Goal: Information Seeking & Learning: Learn about a topic

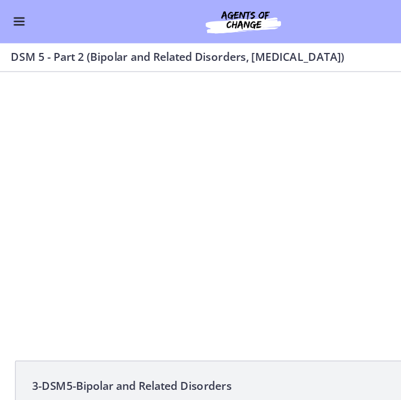
scroll to position [1, 0]
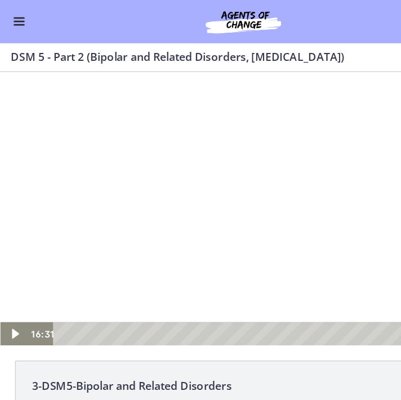
click at [190, 180] on div at bounding box center [200, 185] width 401 height 226
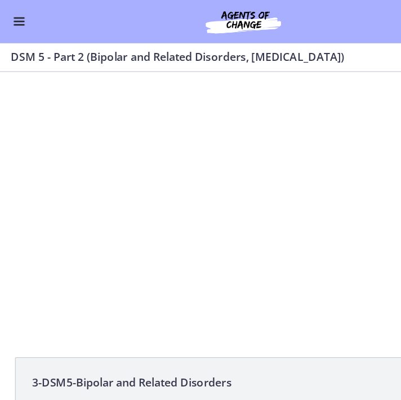
scroll to position [0, 0]
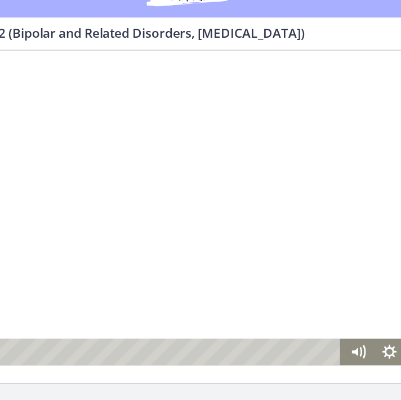
click at [119, 183] on div at bounding box center [109, 163] width 401 height 226
click at [94, 160] on div at bounding box center [109, 163] width 401 height 226
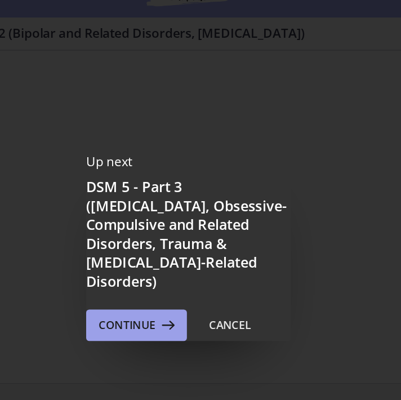
click at [136, 250] on span "Continue" at bounding box center [156, 257] width 41 height 14
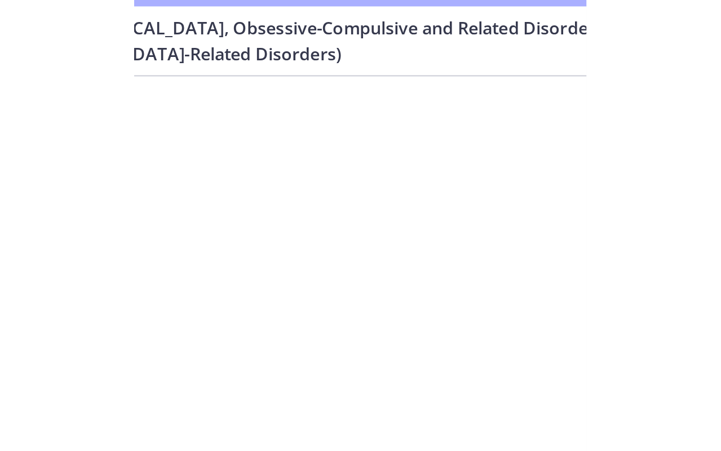
scroll to position [18, 0]
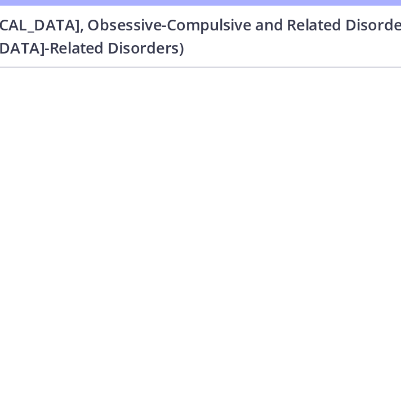
click at [78, 183] on div at bounding box center [29, 150] width 401 height 226
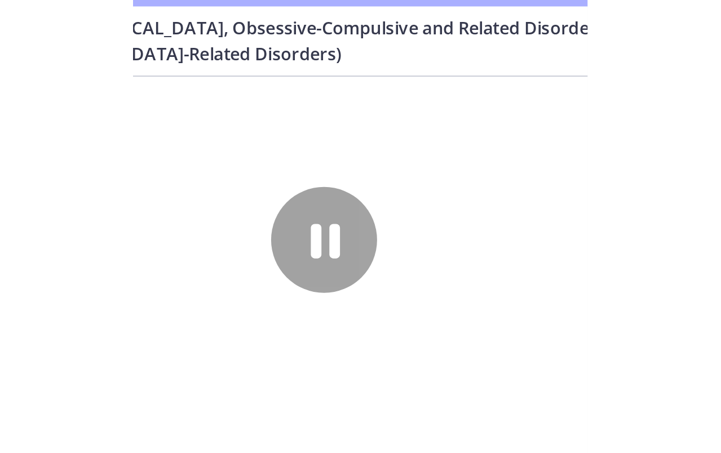
click at [189, 188] on div at bounding box center [140, 155] width 401 height 226
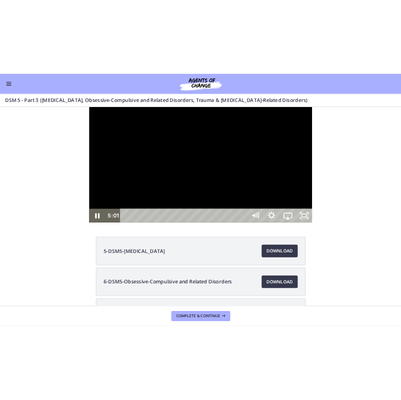
scroll to position [0, 0]
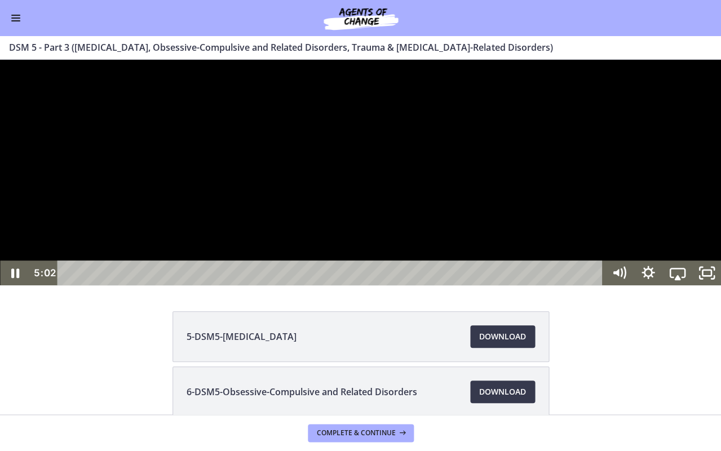
click at [357, 285] on div at bounding box center [360, 173] width 721 height 226
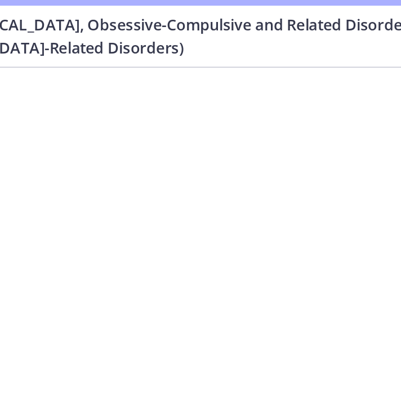
scroll to position [54, 0]
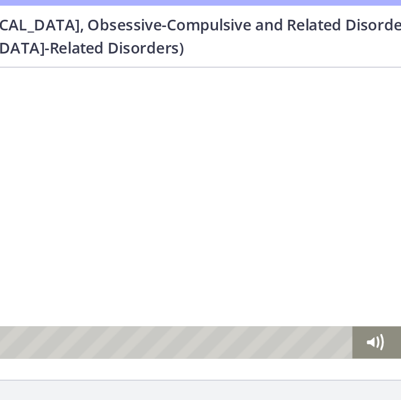
click at [36, 124] on div at bounding box center [29, 90] width 401 height 226
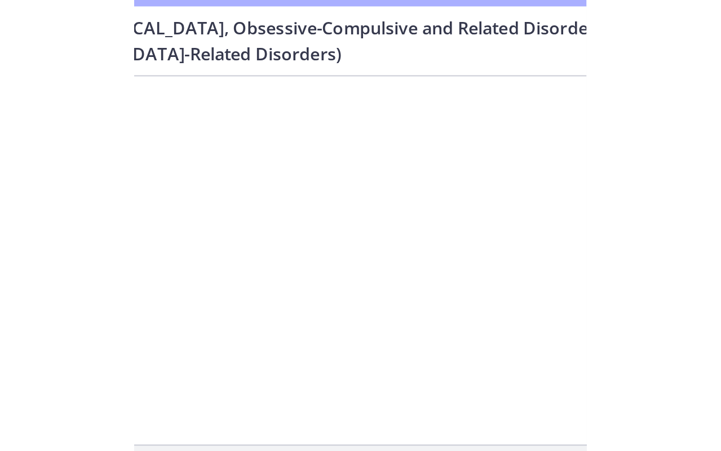
scroll to position [50, 0]
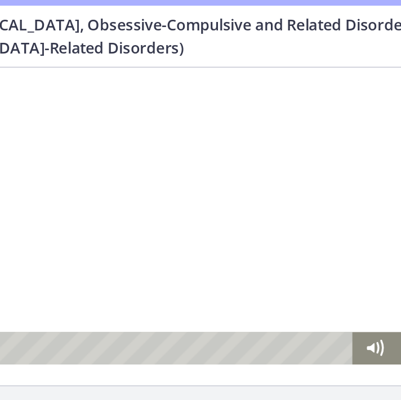
click at [70, 124] on div at bounding box center [29, 96] width 401 height 226
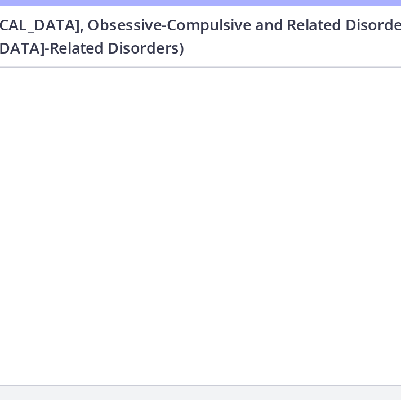
click at [40, 96] on div at bounding box center [29, 96] width 401 height 226
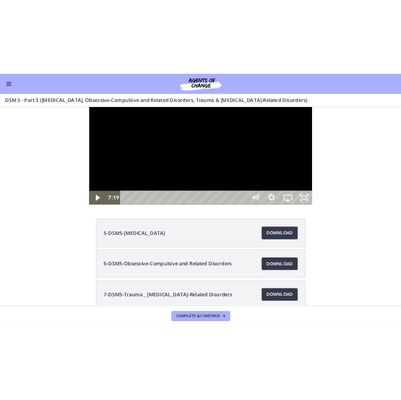
scroll to position [0, 0]
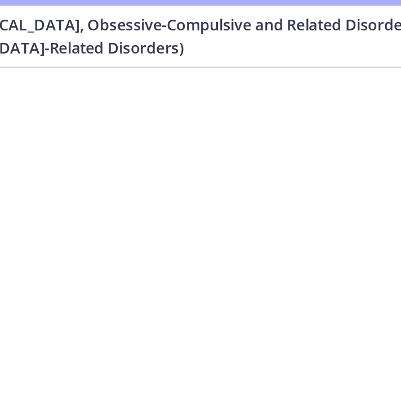
click at [12, 131] on div at bounding box center [29, 181] width 401 height 226
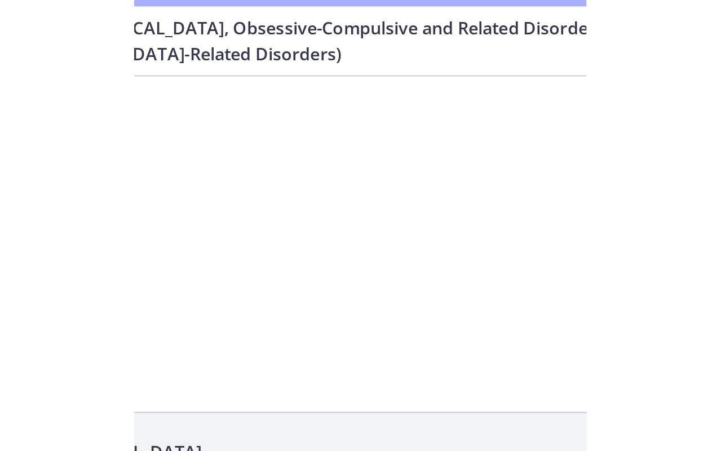
scroll to position [65, 0]
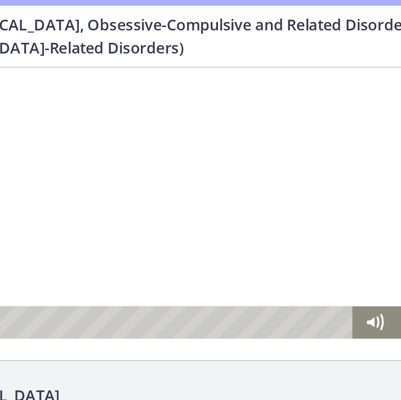
click at [42, 79] on div at bounding box center [29, 70] width 401 height 226
click at [39, 76] on div at bounding box center [29, 70] width 401 height 226
click at [36, 81] on div at bounding box center [29, 70] width 401 height 226
click at [36, 90] on div at bounding box center [29, 70] width 401 height 226
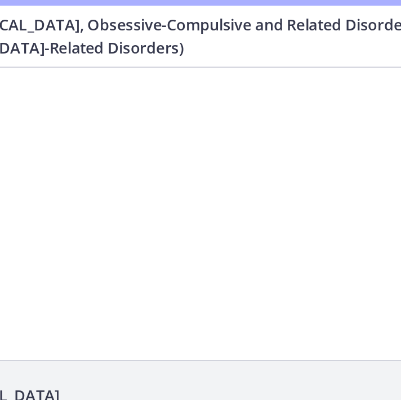
click at [34, 128] on div at bounding box center [29, 70] width 401 height 226
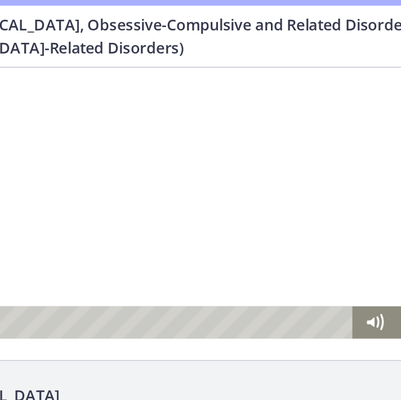
click at [37, 101] on div at bounding box center [29, 70] width 401 height 226
click at [37, 100] on div at bounding box center [29, 70] width 401 height 226
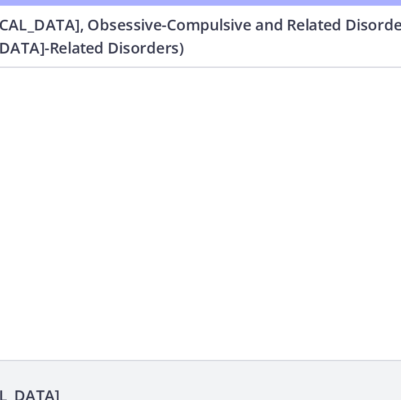
click at [28, 96] on div at bounding box center [29, 70] width 401 height 226
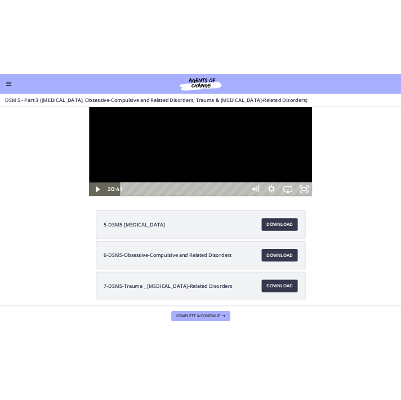
scroll to position [0, 0]
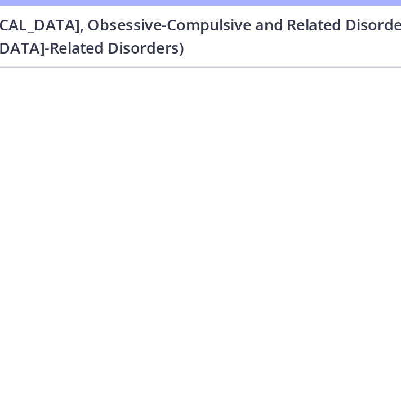
click at [41, 185] on div at bounding box center [29, 181] width 401 height 226
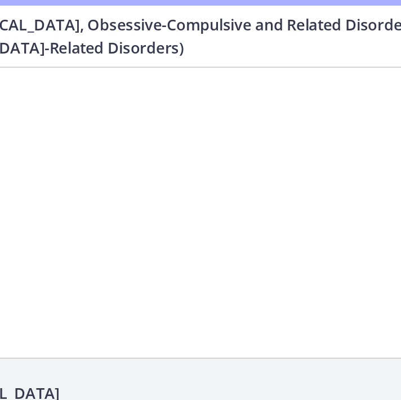
scroll to position [69, 0]
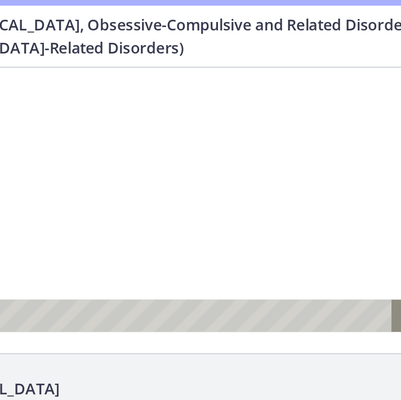
click at [33, 94] on div at bounding box center [29, 63] width 401 height 226
click at [40, 93] on div at bounding box center [29, 63] width 401 height 226
click at [57, 98] on div at bounding box center [29, 63] width 401 height 226
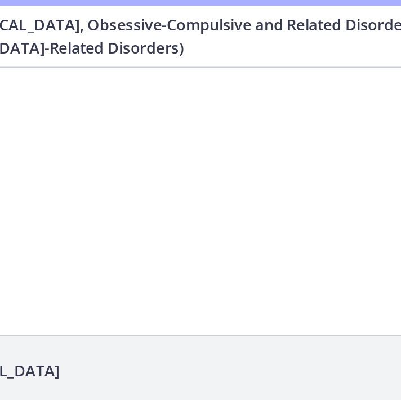
scroll to position [81, 0]
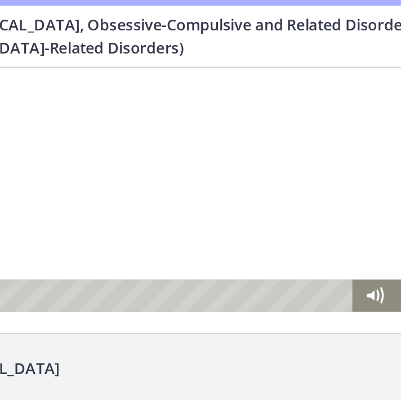
click at [42, 67] on div at bounding box center [29, 44] width 401 height 226
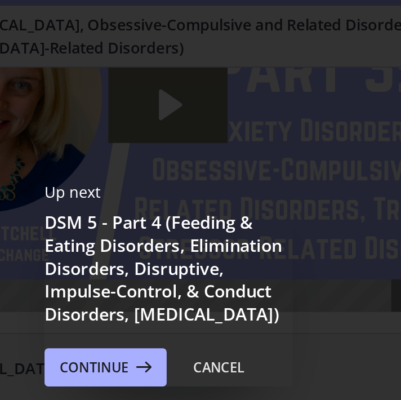
scroll to position [0, 0]
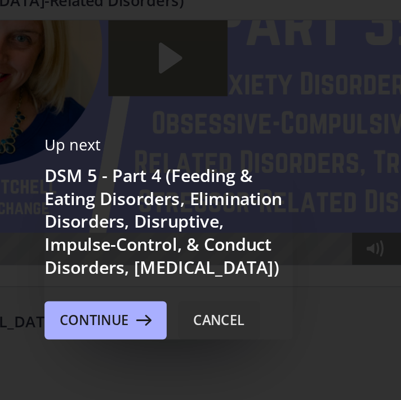
click at [215, 243] on div "Cancel" at bounding box center [230, 250] width 30 height 14
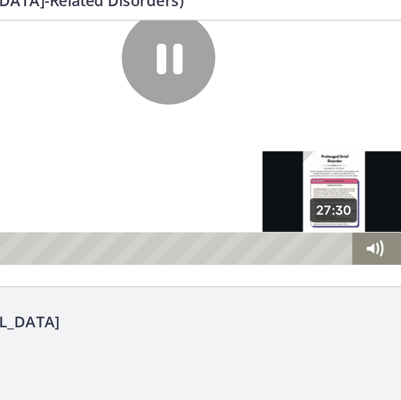
click at [129, 99] on div "27:30" at bounding box center [8, 99] width 253 height 19
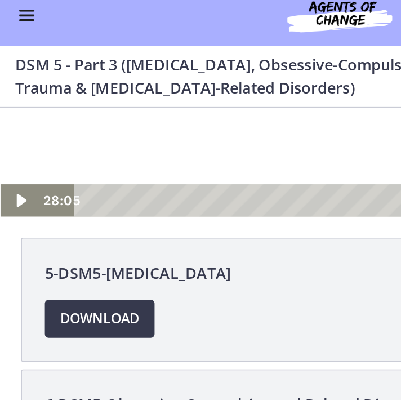
scroll to position [160, 0]
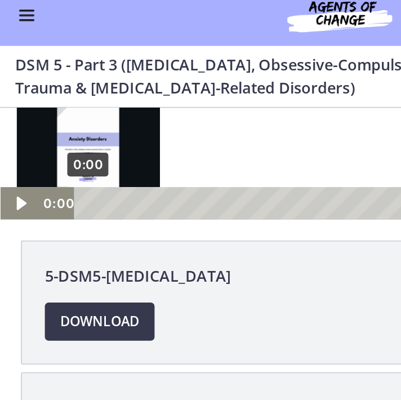
click at [52, 52] on div "0:00" at bounding box center [178, 54] width 253 height 19
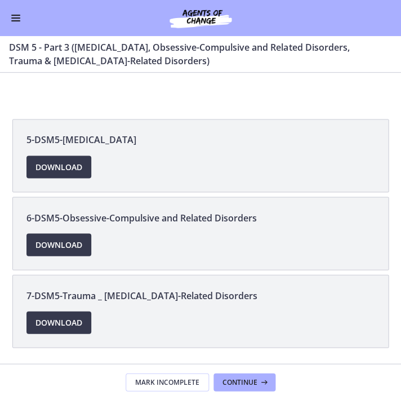
scroll to position [0, 0]
click at [235, 385] on span "Continue" at bounding box center [240, 382] width 35 height 9
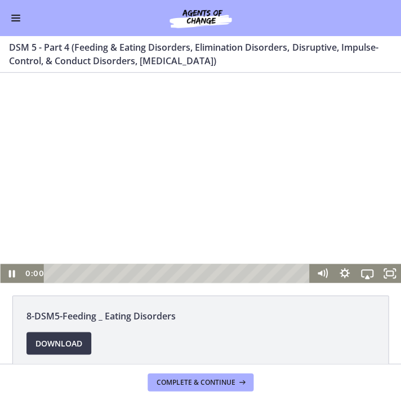
scroll to position [13, 0]
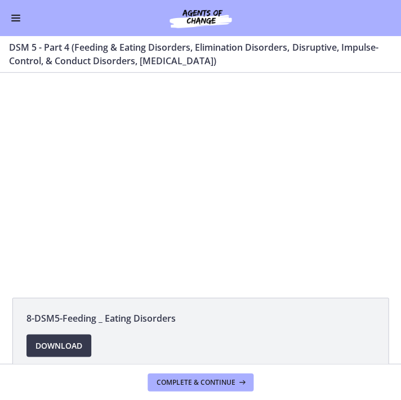
click at [206, 186] on div at bounding box center [200, 173] width 401 height 226
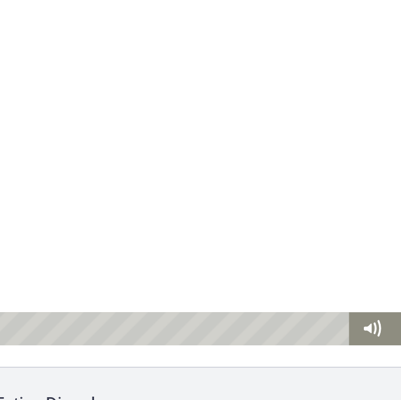
click at [19, 87] on div at bounding box center [14, 69] width 401 height 226
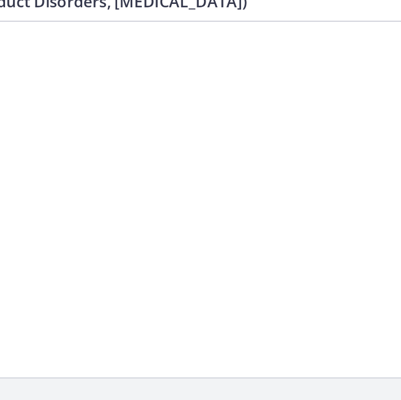
scroll to position [33, 0]
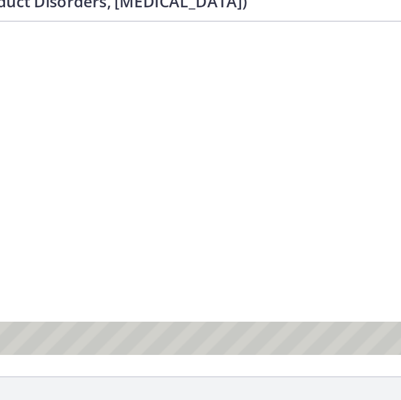
click at [81, 101] on div at bounding box center [73, 79] width 401 height 226
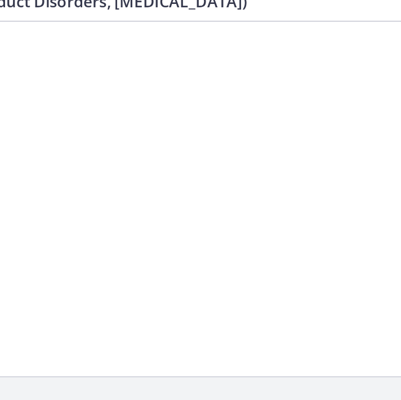
click at [68, 97] on div at bounding box center [73, 79] width 401 height 226
click at [91, 101] on div at bounding box center [73, 79] width 401 height 226
click at [68, 98] on div at bounding box center [73, 79] width 401 height 226
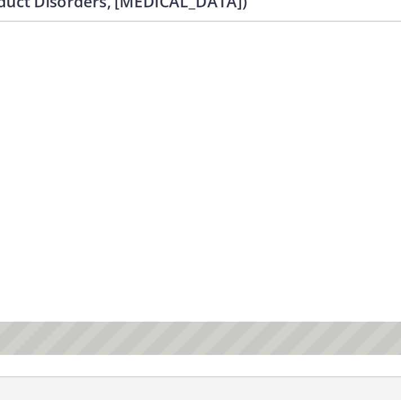
click at [91, 110] on div at bounding box center [73, 79] width 401 height 226
click at [64, 100] on div at bounding box center [73, 79] width 401 height 226
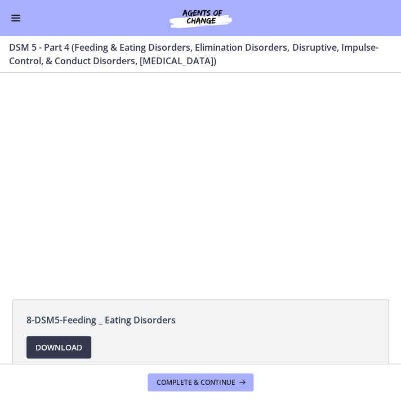
scroll to position [0, 0]
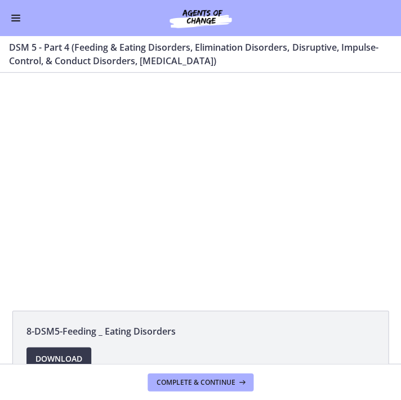
click at [16, 19] on button "Enable menu" at bounding box center [16, 18] width 14 height 14
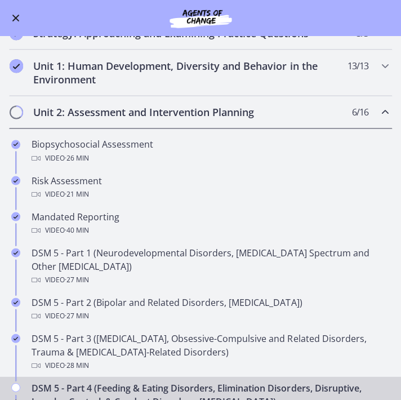
scroll to position [166, 0]
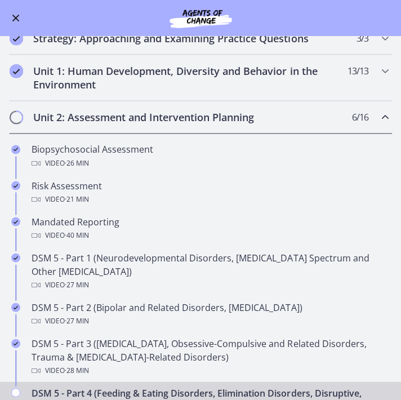
click at [16, 17] on span "Enable menu" at bounding box center [15, 18] width 7 height 7
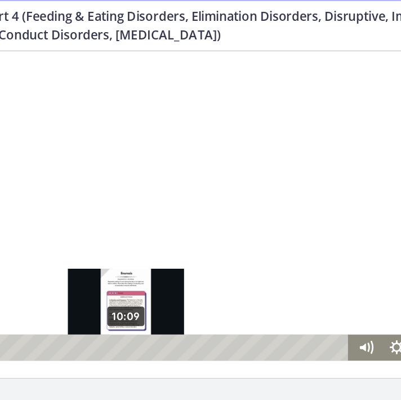
click at [72, 265] on div "10:09" at bounding box center [102, 267] width 253 height 19
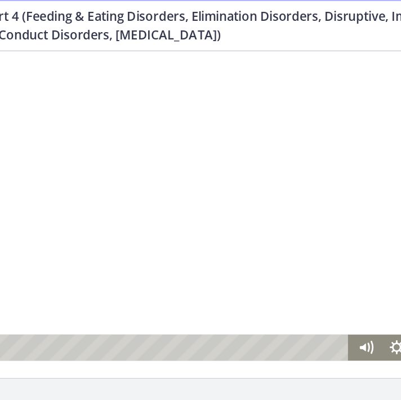
click at [140, 167] on div at bounding box center [124, 164] width 401 height 226
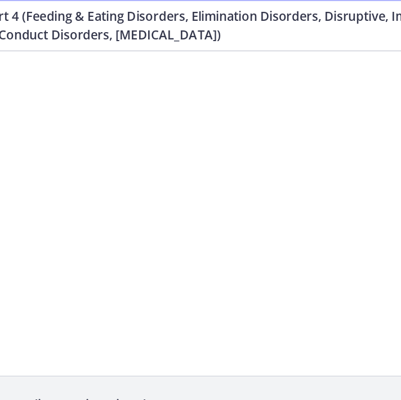
scroll to position [0, 0]
click at [146, 145] on div at bounding box center [124, 164] width 401 height 226
click at [150, 195] on div at bounding box center [124, 164] width 401 height 226
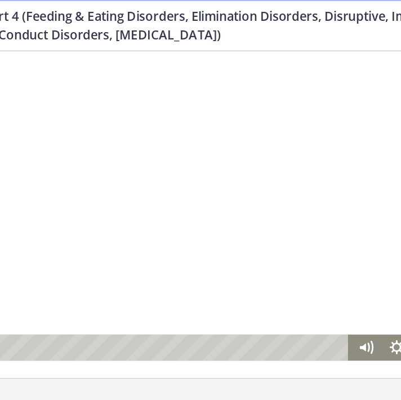
click at [128, 175] on div at bounding box center [124, 164] width 401 height 226
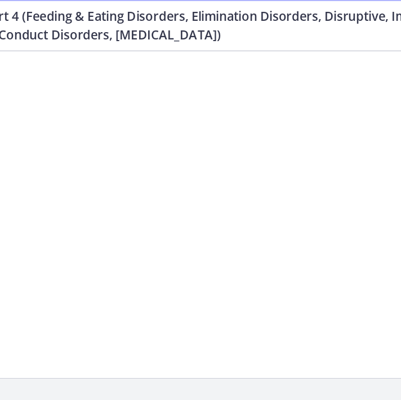
click at [129, 148] on div at bounding box center [124, 164] width 401 height 226
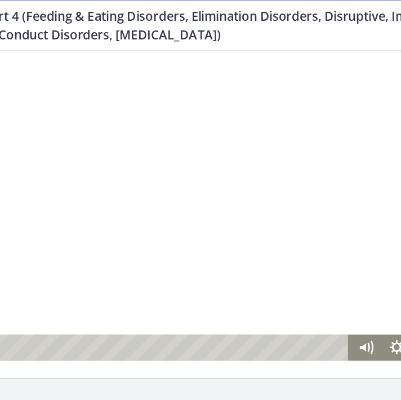
click at [111, 170] on div at bounding box center [124, 164] width 401 height 226
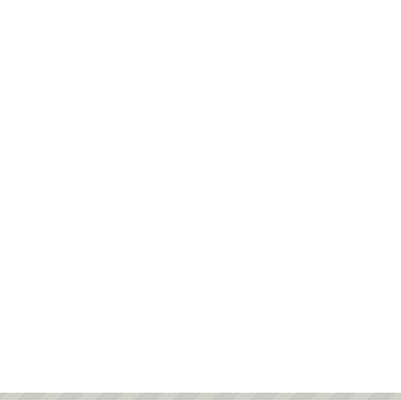
click at [38, 108] on div at bounding box center [16, 76] width 401 height 226
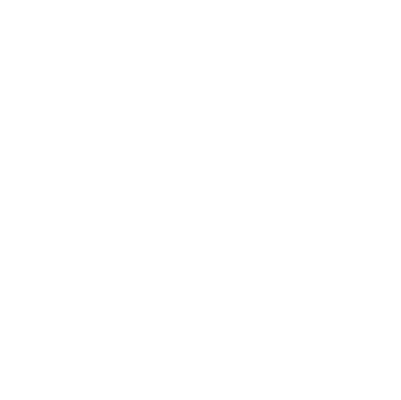
click at [23, 80] on div at bounding box center [16, 76] width 401 height 226
click at [14, 58] on div at bounding box center [16, 72] width 401 height 226
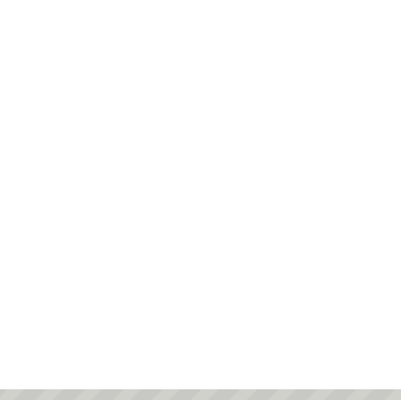
click at [16, 93] on div at bounding box center [16, 72] width 401 height 226
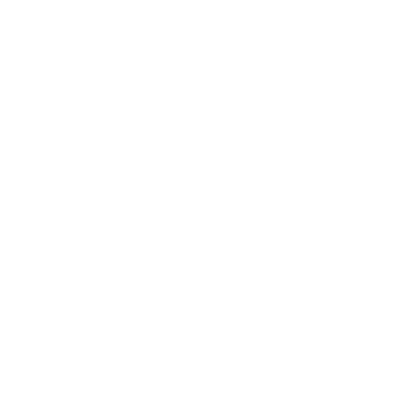
scroll to position [29, 0]
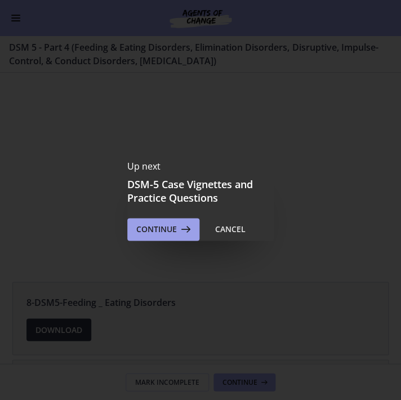
click at [165, 231] on span "Continue" at bounding box center [156, 230] width 41 height 14
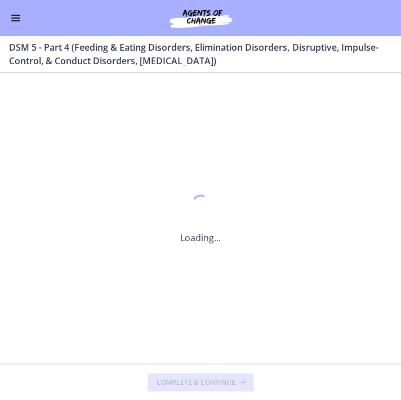
scroll to position [0, 0]
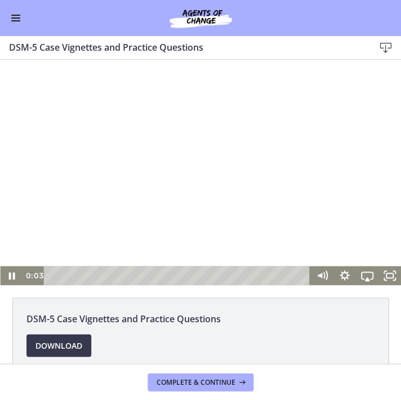
click at [195, 175] on div at bounding box center [200, 173] width 401 height 226
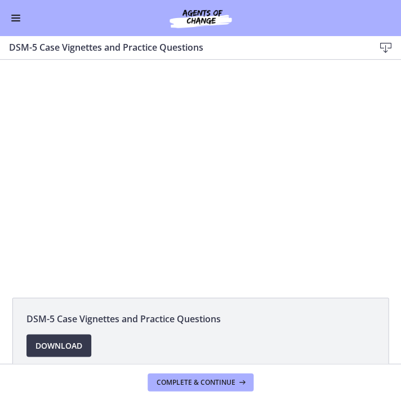
click at [16, 19] on button "Enable menu" at bounding box center [16, 18] width 14 height 14
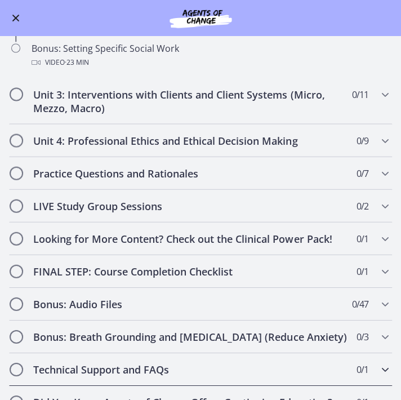
click at [129, 363] on h2 "Technical Support and FAQs" at bounding box center [189, 370] width 313 height 14
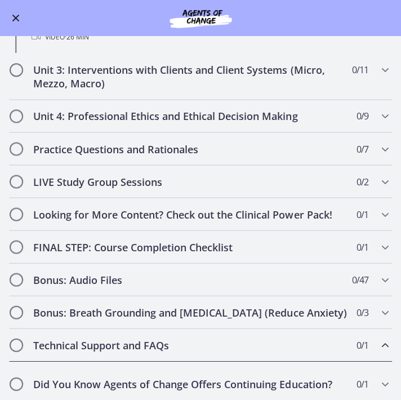
scroll to position [276, 0]
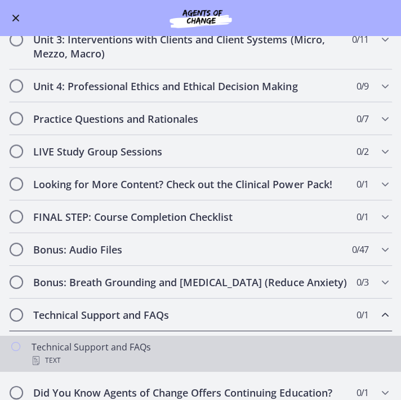
click at [109, 354] on div "Text" at bounding box center [212, 361] width 361 height 14
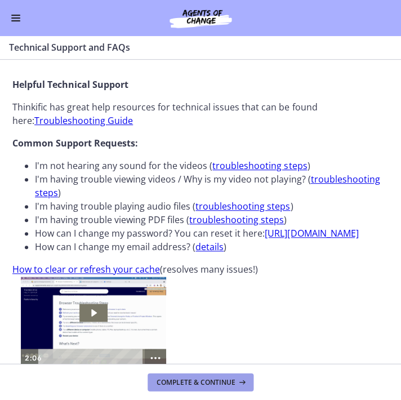
click at [171, 379] on span "Complete & continue" at bounding box center [196, 382] width 79 height 9
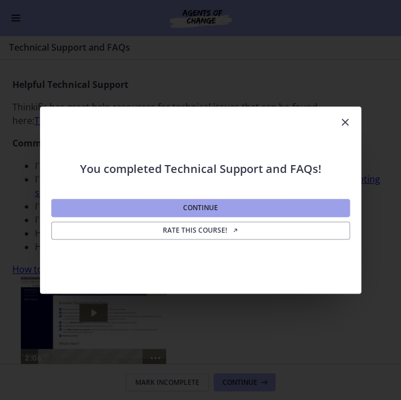
click at [203, 209] on span "Continue" at bounding box center [200, 208] width 35 height 9
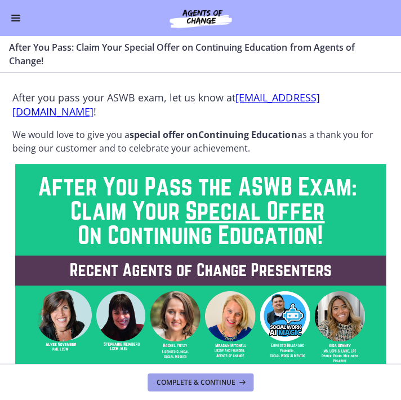
click at [197, 381] on span "Complete & continue" at bounding box center [196, 382] width 79 height 9
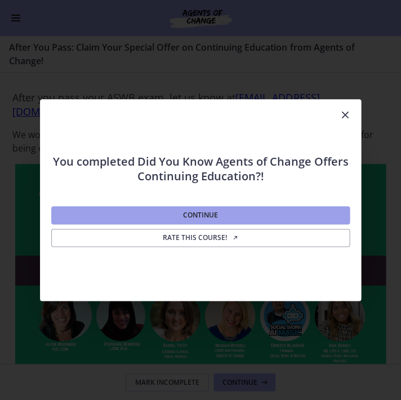
click at [214, 211] on span "Continue" at bounding box center [200, 215] width 35 height 9
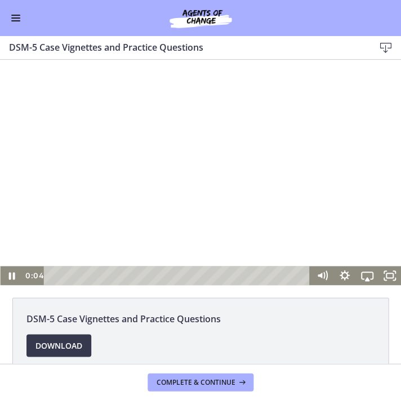
click at [176, 162] on div at bounding box center [200, 173] width 401 height 226
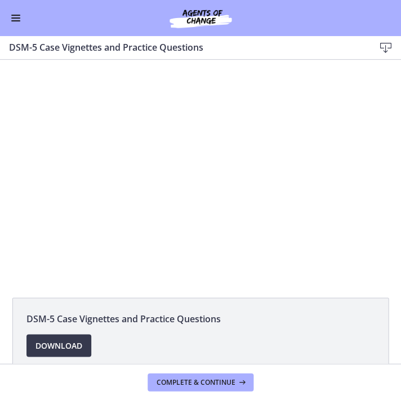
click at [16, 19] on span "Enable menu" at bounding box center [15, 17] width 9 height 1
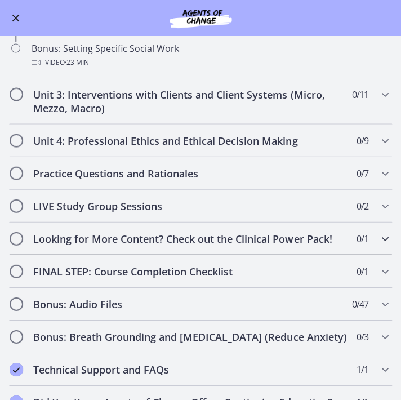
click at [148, 230] on div "Looking for More Content? Check out the Clinical Power Pack! 0 / 1 Completed" at bounding box center [200, 238] width 383 height 33
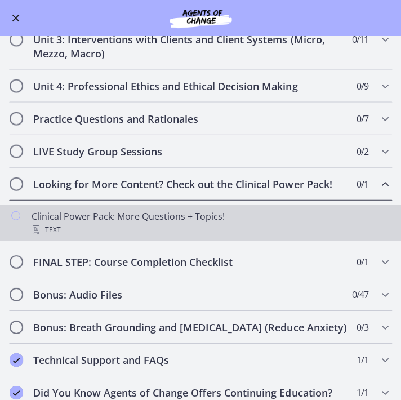
click at [153, 211] on div "Clinical Power Pack: More Questions + Topics! Text" at bounding box center [212, 222] width 361 height 27
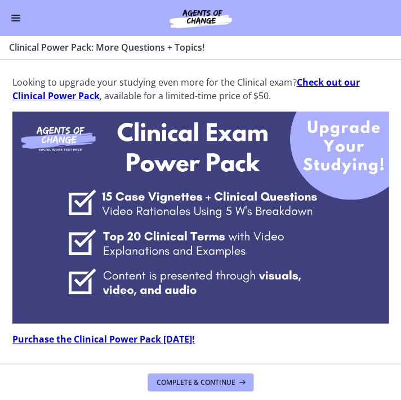
scroll to position [2, 0]
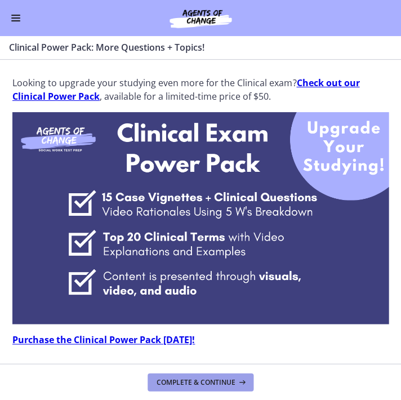
click at [209, 381] on span "Complete & continue" at bounding box center [196, 382] width 79 height 9
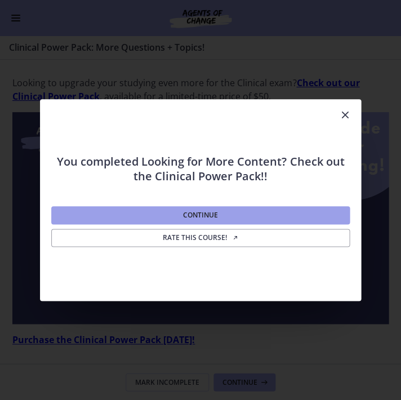
click at [223, 214] on button "Continue" at bounding box center [200, 215] width 299 height 18
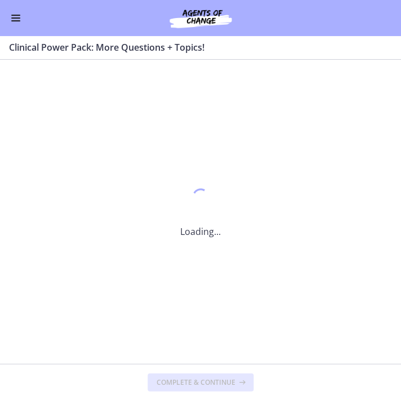
scroll to position [0, 0]
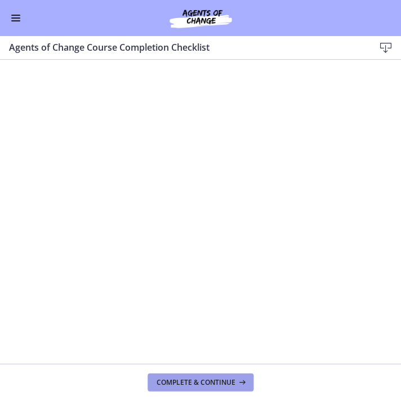
click at [181, 379] on span "Complete & continue" at bounding box center [196, 382] width 79 height 9
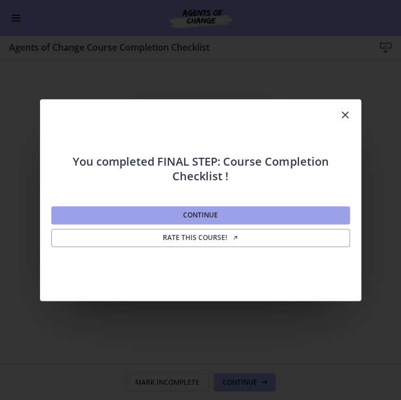
click at [193, 214] on span "Continue" at bounding box center [200, 215] width 35 height 9
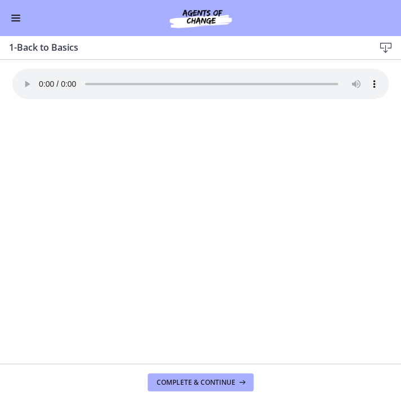
click at [38, 76] on audio "Your browser doesn't support the audio element. Download it here" at bounding box center [200, 84] width 377 height 30
click at [17, 25] on button "Enable menu" at bounding box center [16, 18] width 14 height 14
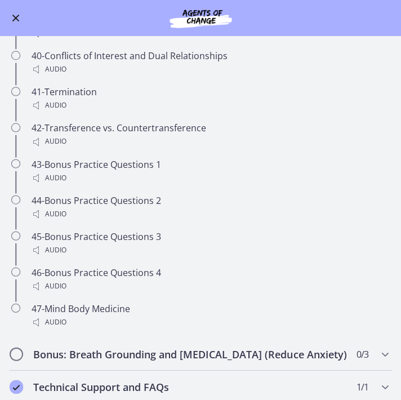
scroll to position [1909, 0]
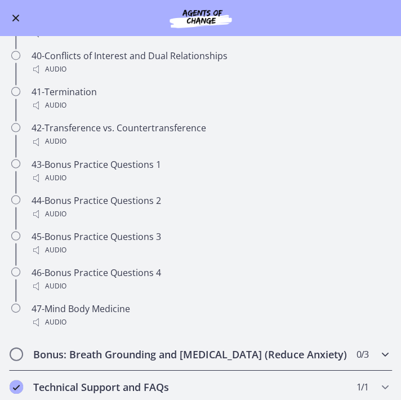
click at [103, 347] on h2 "Bonus: Breath Grounding and [MEDICAL_DATA] (Reduce Anxiety)" at bounding box center [189, 354] width 313 height 14
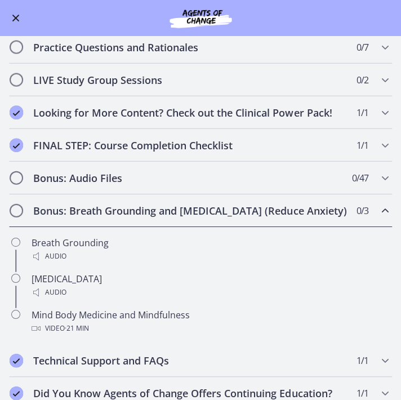
scroll to position [0, 0]
click at [376, 201] on div "Bonus: Breath Grounding and Guided Imagery (Reduce Anxiety) 0 / 3 Completed" at bounding box center [200, 211] width 383 height 33
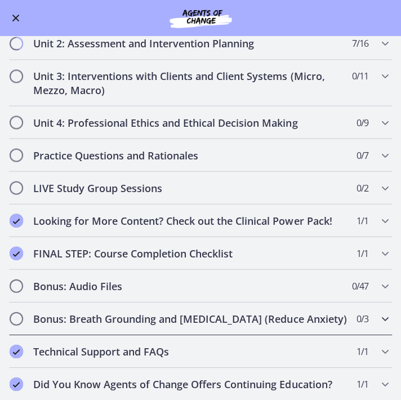
click at [376, 302] on div "Bonus: Breath Grounding and Guided Imagery (Reduce Anxiety) 0 / 3 Completed" at bounding box center [200, 318] width 383 height 33
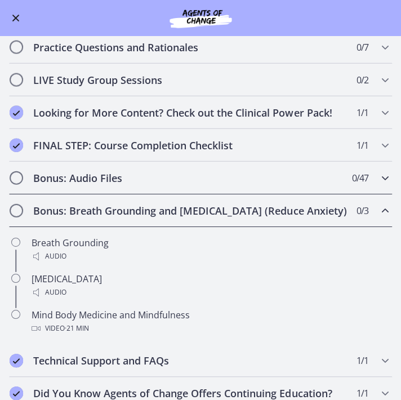
click at [374, 174] on div "Bonus: Audio Files 0 / 47 Completed" at bounding box center [200, 178] width 383 height 33
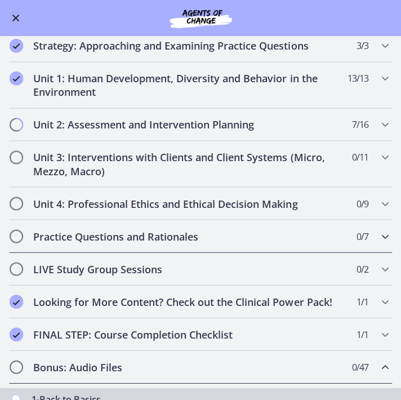
scroll to position [157, 0]
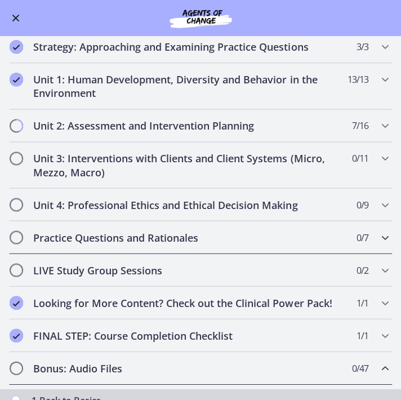
click at [157, 231] on h2 "Practice Questions and Rationales" at bounding box center [189, 238] width 313 height 14
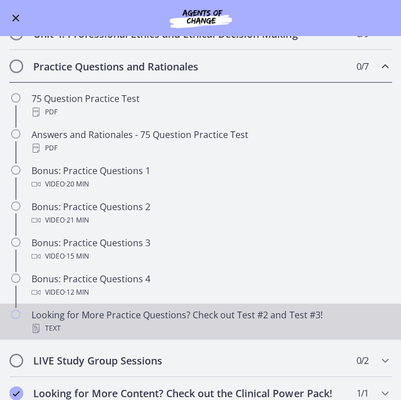
scroll to position [329, 0]
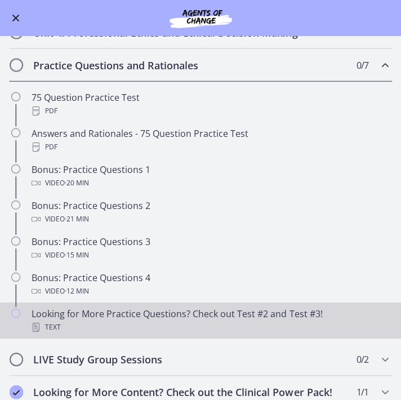
click at [166, 309] on div "Looking for More Practice Questions? Check out Test #2 and Test #3! Text" at bounding box center [212, 320] width 361 height 27
